Goal: Navigation & Orientation: Find specific page/section

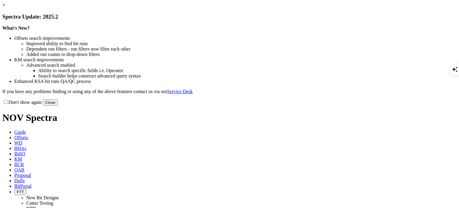
scroll to position [663, 0]
click at [58, 105] on button "Close" at bounding box center [50, 102] width 15 height 6
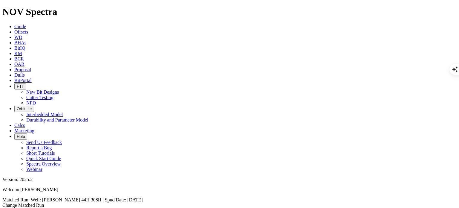
scroll to position [142, 0]
